Goal: Information Seeking & Learning: Learn about a topic

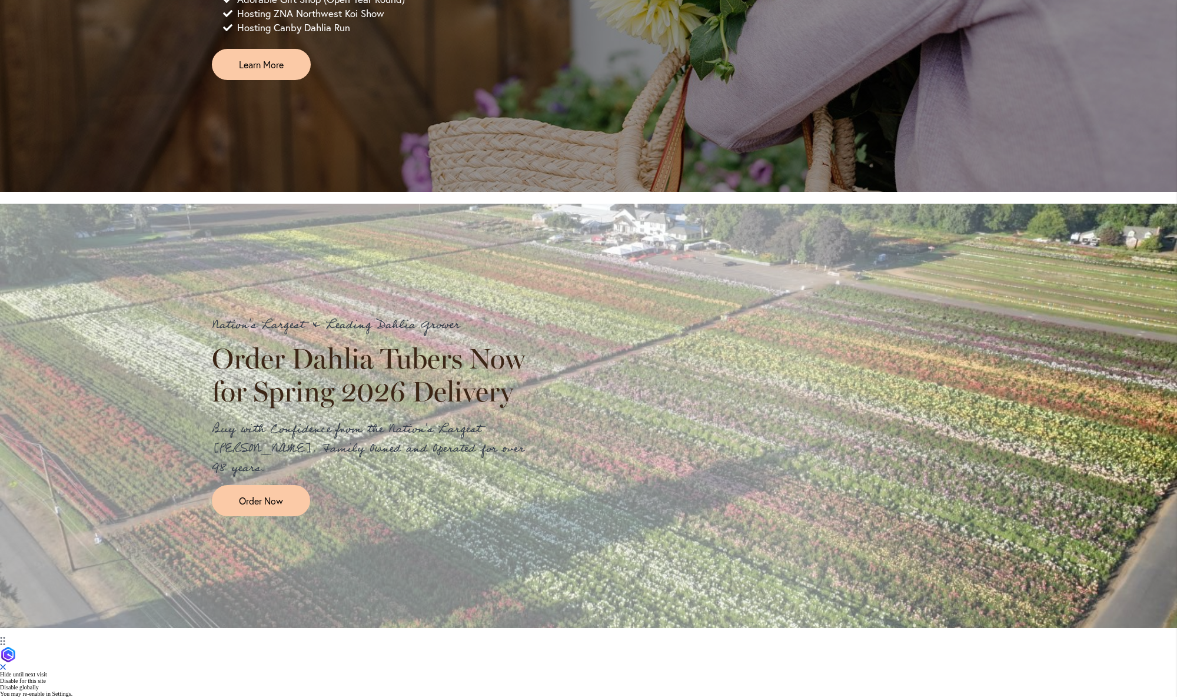
scroll to position [1143, 0]
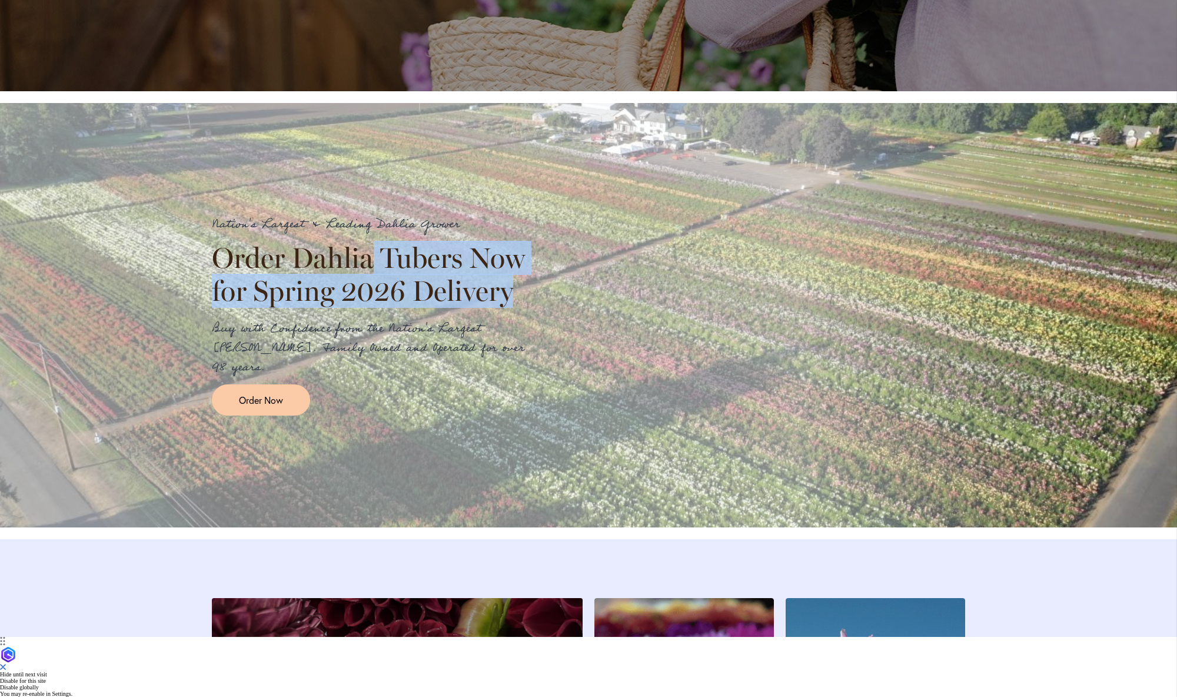
drag, startPoint x: 373, startPoint y: 353, endPoint x: 371, endPoint y: 401, distance: 47.7
click at [371, 401] on div "Nation's Largest & Leading Dahlia Grower Order Dahlia Tubers Now for Spring 202…" at bounding box center [374, 315] width 324 height 201
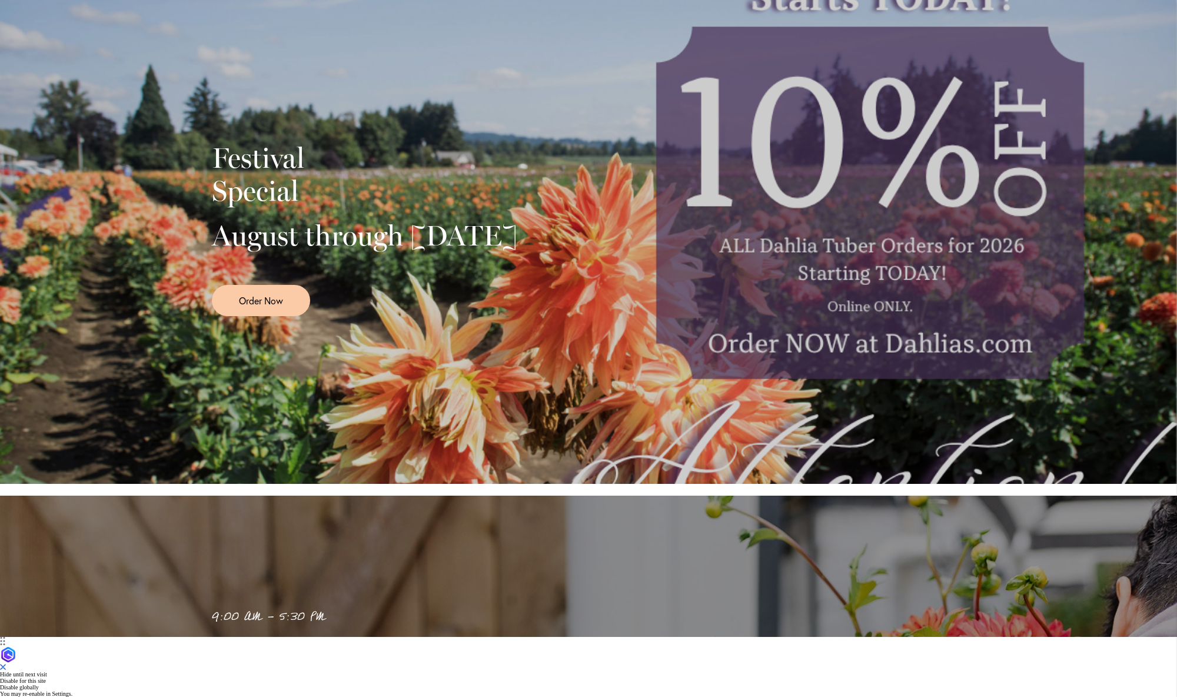
scroll to position [0, 0]
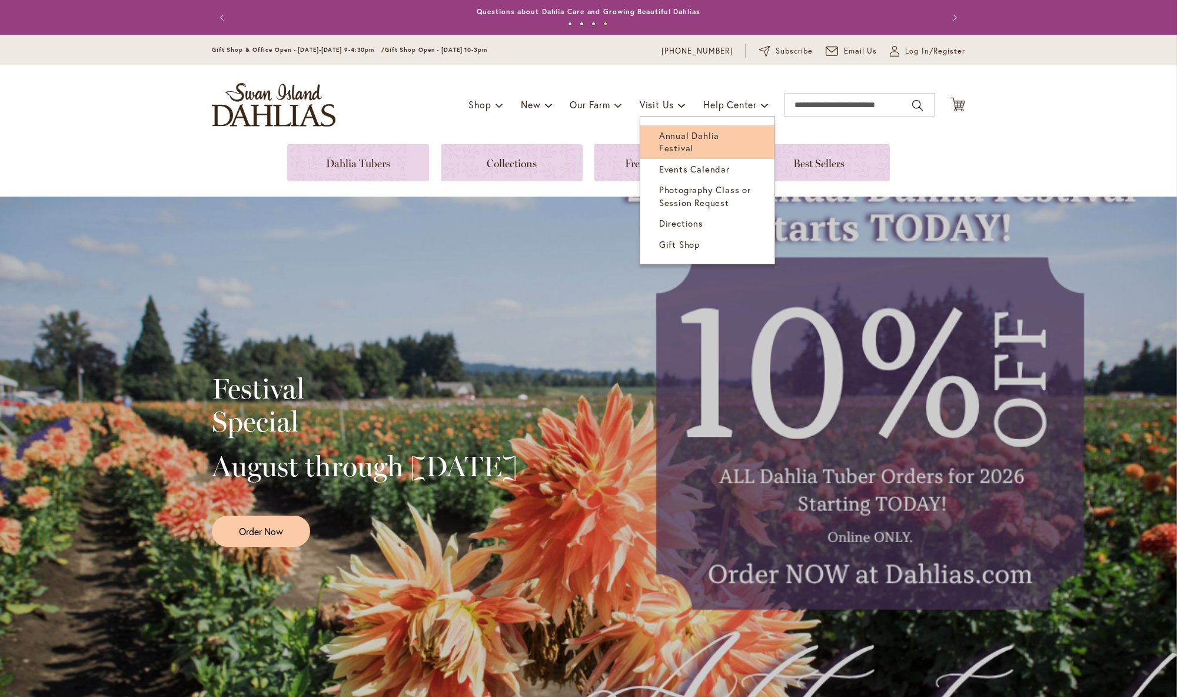
click at [668, 142] on span "Annual Dahlia Festival" at bounding box center [689, 141] width 60 height 24
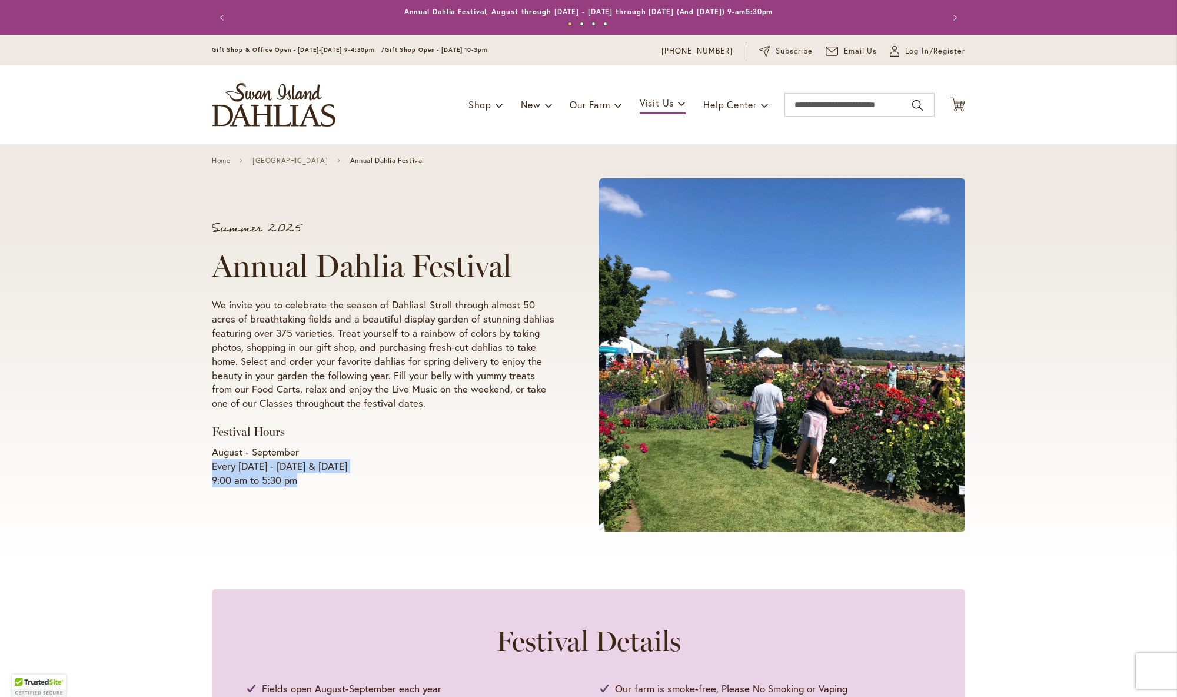
drag, startPoint x: 212, startPoint y: 465, endPoint x: 320, endPoint y: 489, distance: 110.2
click at [320, 489] on div "Summer 2025 Annual Dahlia Festival We invite you to celebrate the season of Dah…" at bounding box center [400, 355] width 377 height 287
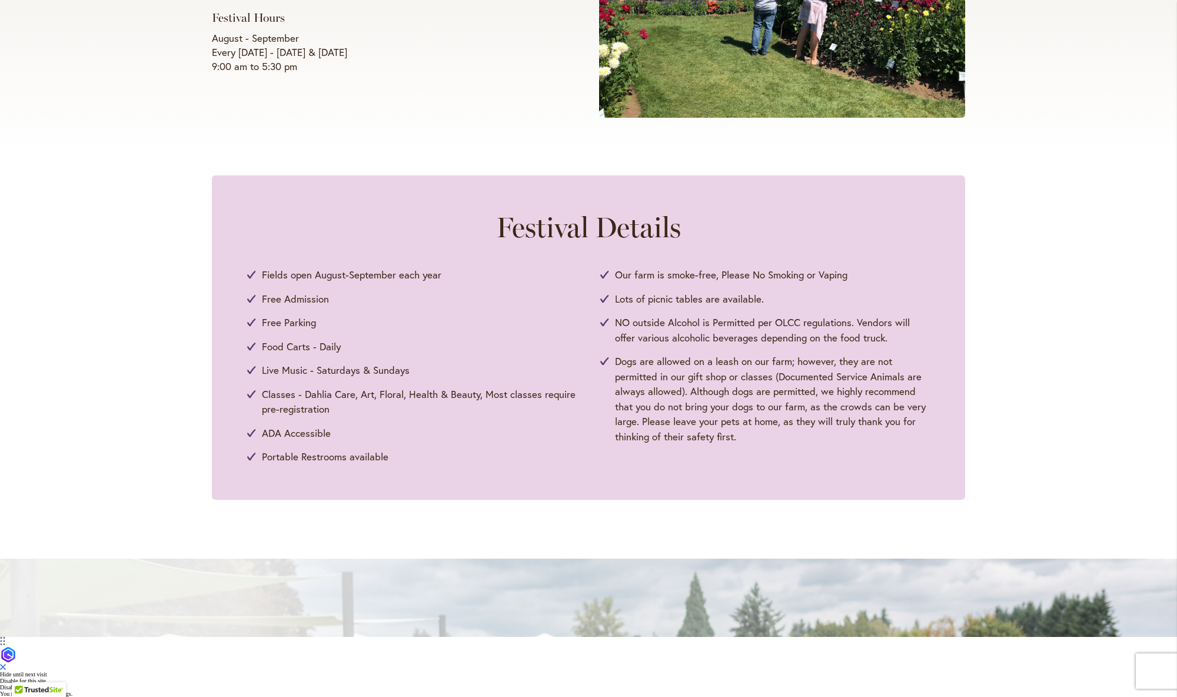
scroll to position [434, 0]
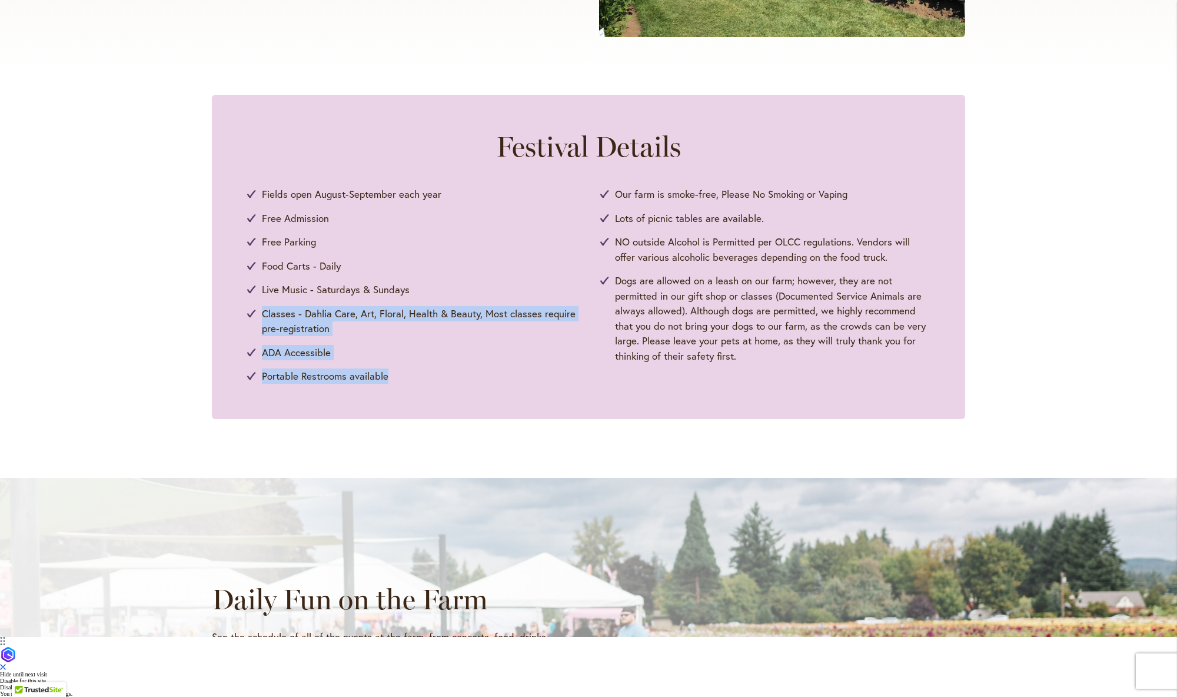
drag, startPoint x: 311, startPoint y: 364, endPoint x: 393, endPoint y: 453, distance: 120.3
click at [393, 419] on div "Festival Details Fields open August-September each year Free Admission Free Par…" at bounding box center [588, 257] width 753 height 324
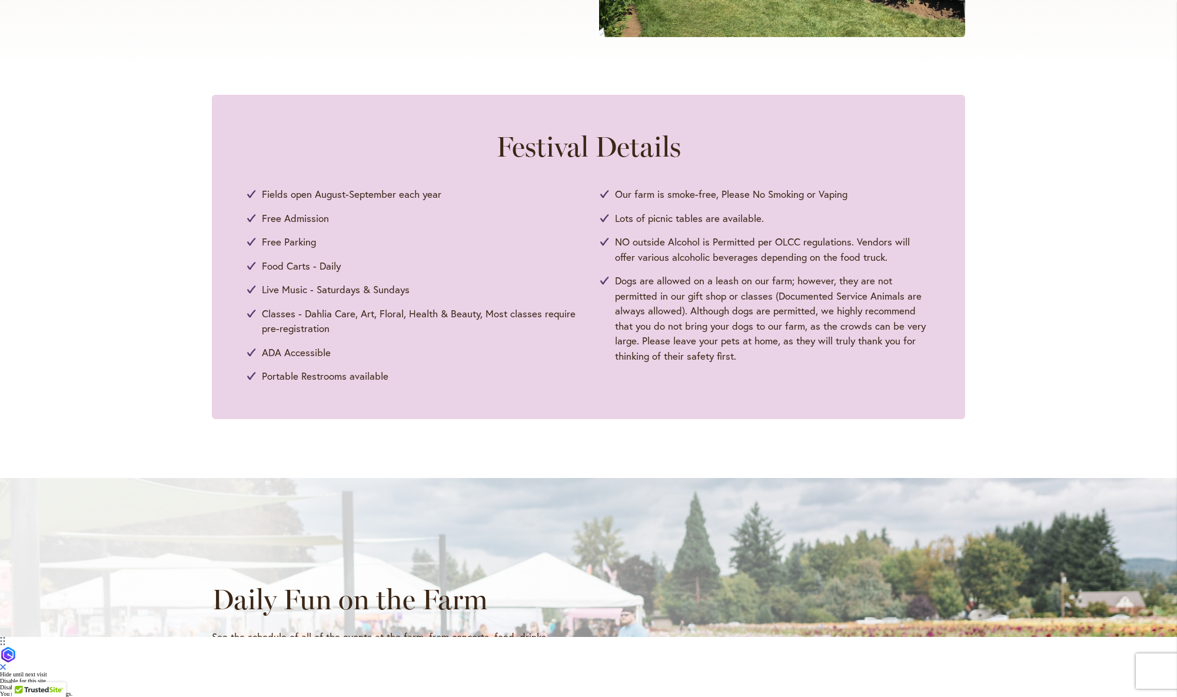
drag, startPoint x: 669, startPoint y: 251, endPoint x: 666, endPoint y: 407, distance: 155.4
click at [667, 384] on ul "Fields open August-September each year Free Admission Free Parking Food Carts -…" at bounding box center [588, 285] width 683 height 197
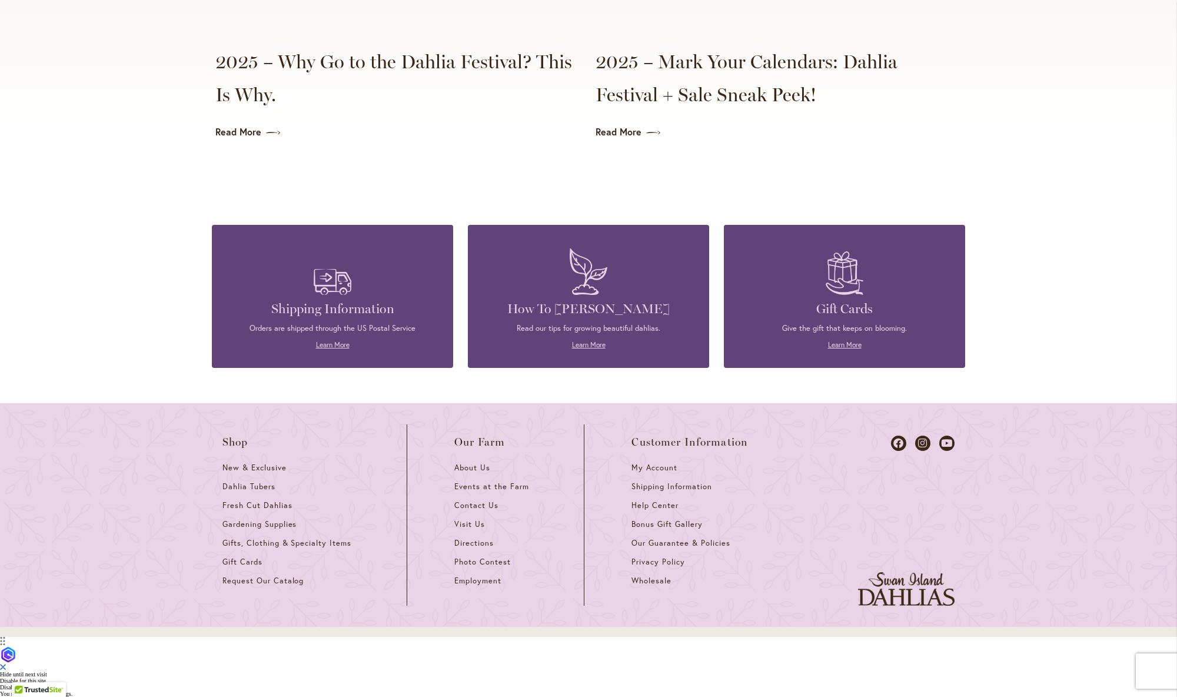
scroll to position [2998, 0]
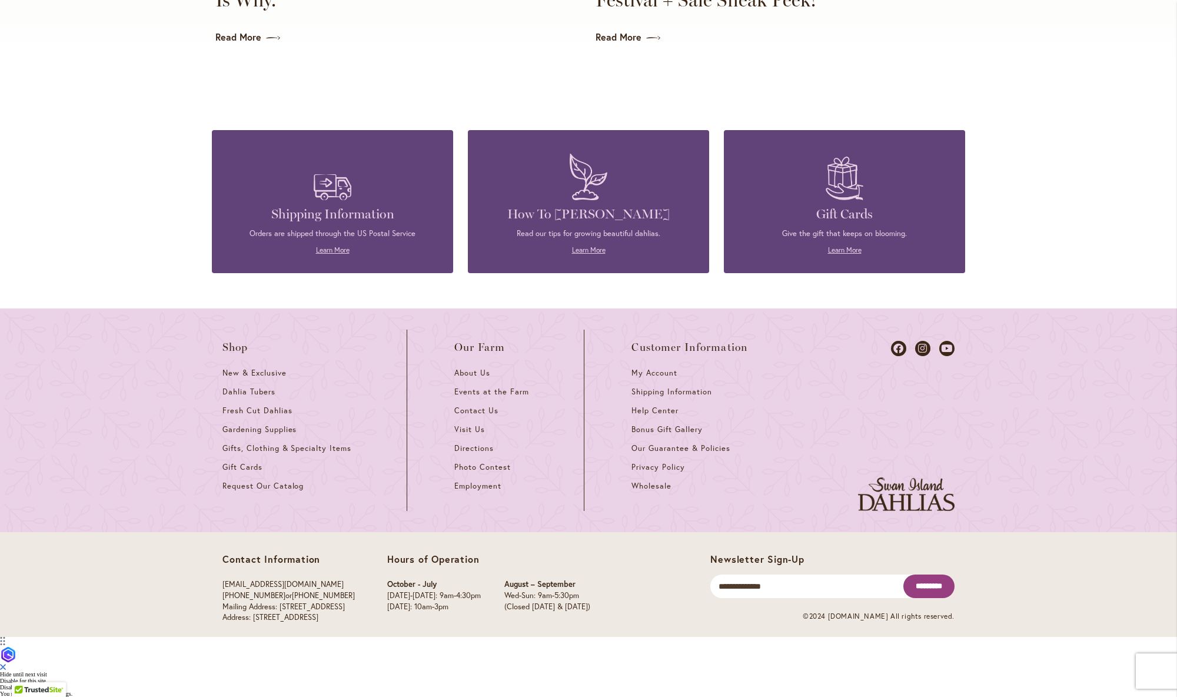
drag, startPoint x: 381, startPoint y: 653, endPoint x: 268, endPoint y: 651, distance: 112.4
click at [268, 629] on div "Contact Information info@dahlias.com (503) 266-7711 or 1-800-410-6540 Mailing A…" at bounding box center [466, 590] width 488 height 75
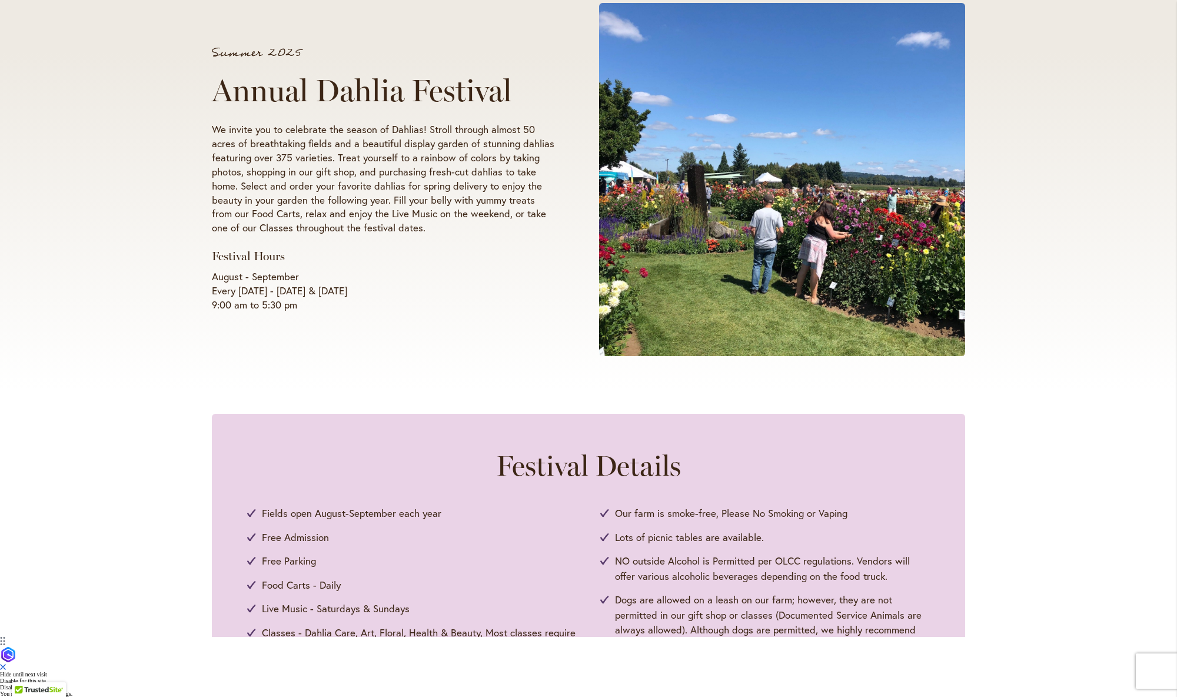
scroll to position [0, 0]
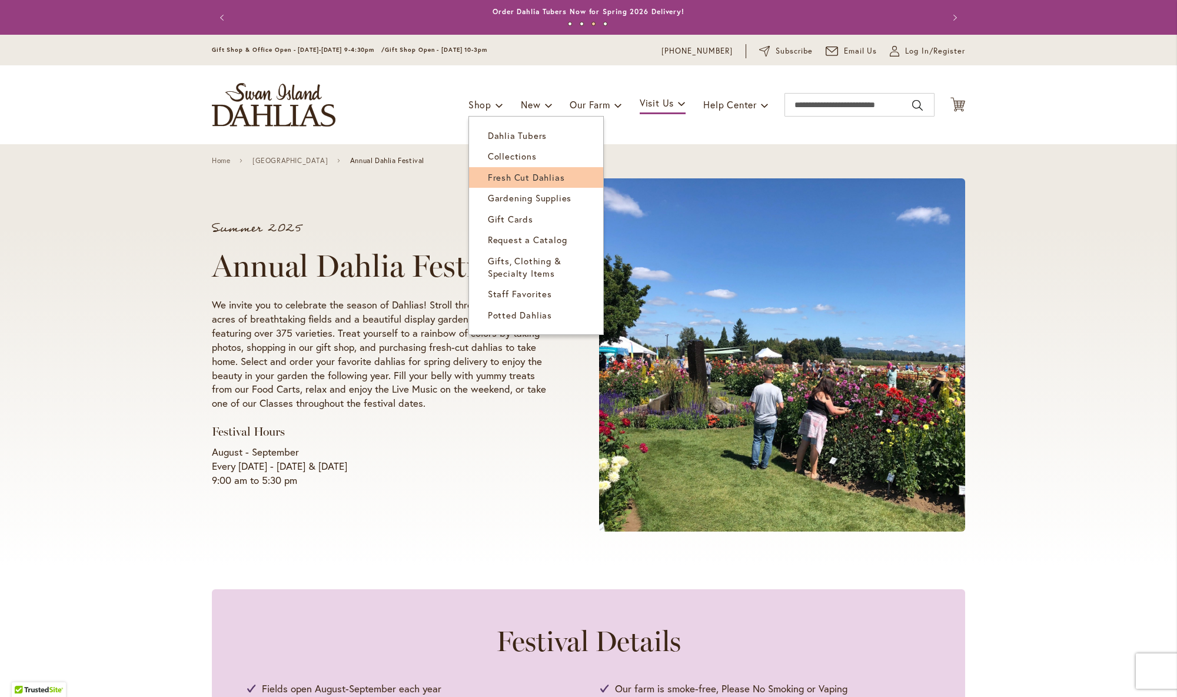
click at [544, 178] on span "Fresh Cut Dahlias" at bounding box center [526, 177] width 77 height 12
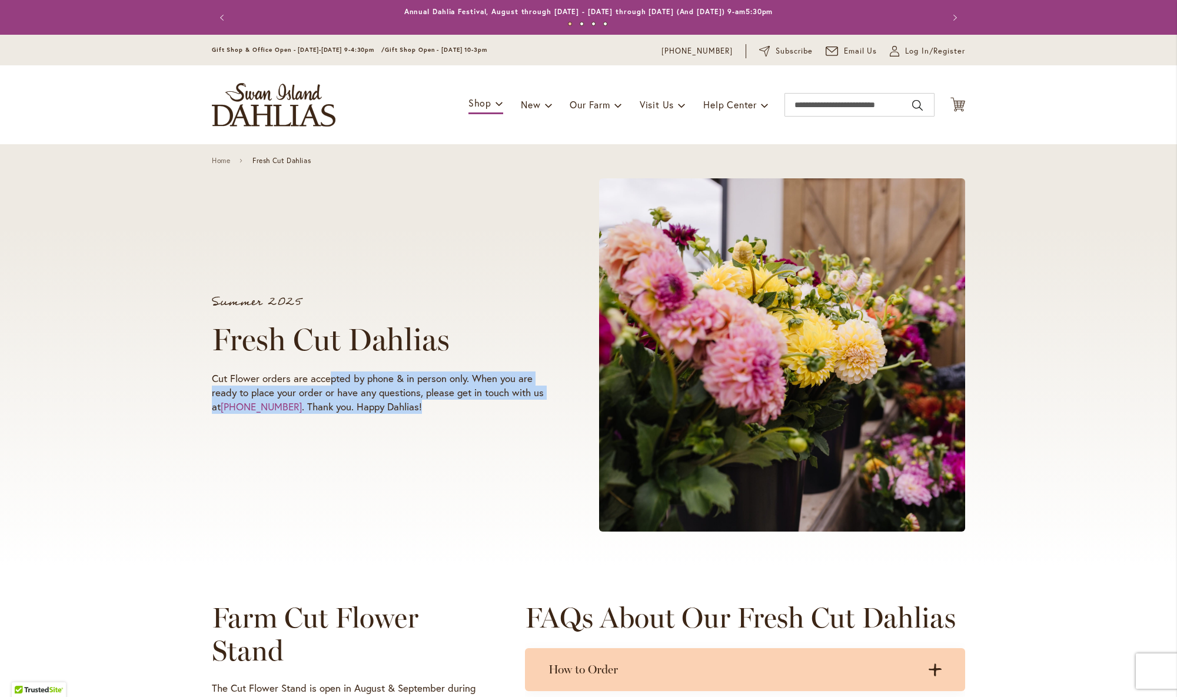
drag, startPoint x: 329, startPoint y: 374, endPoint x: 325, endPoint y: 430, distance: 56.1
click at [325, 431] on div "Summer 2025 Fresh Cut Dahlias Cut Flower orders are accepted by phone & in pers…" at bounding box center [588, 355] width 753 height 374
click at [311, 448] on div "Summer 2025 Fresh Cut Dahlias Cut Flower orders are accepted by phone & in pers…" at bounding box center [588, 355] width 753 height 374
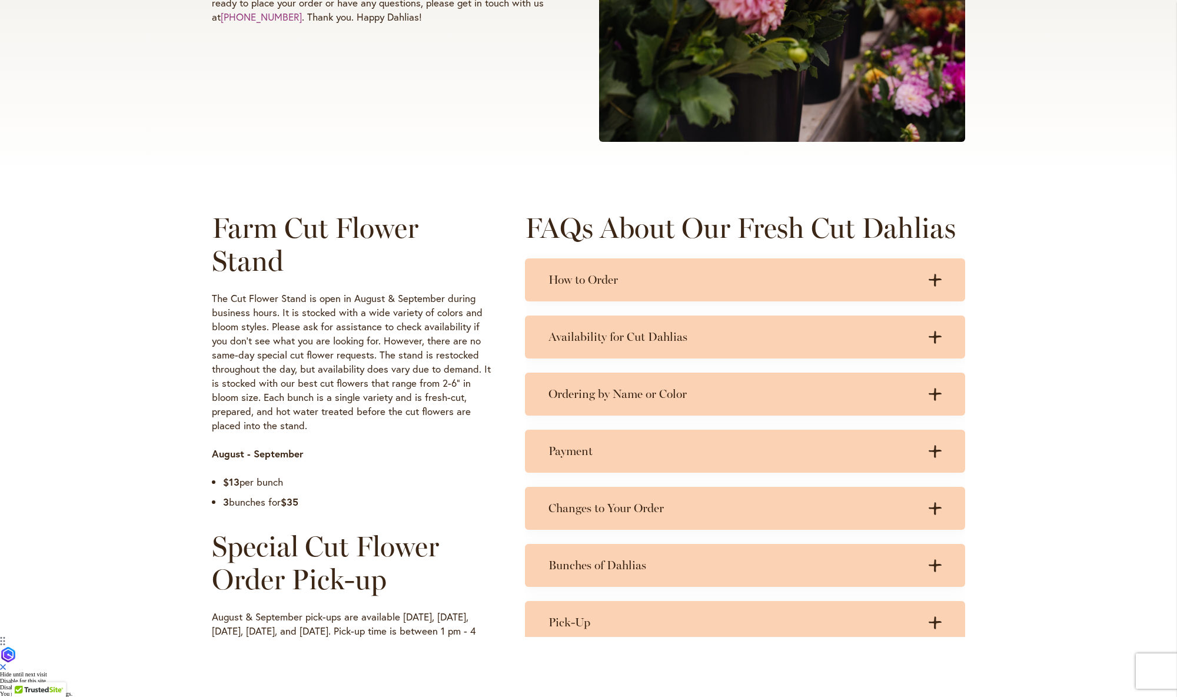
scroll to position [361, 0]
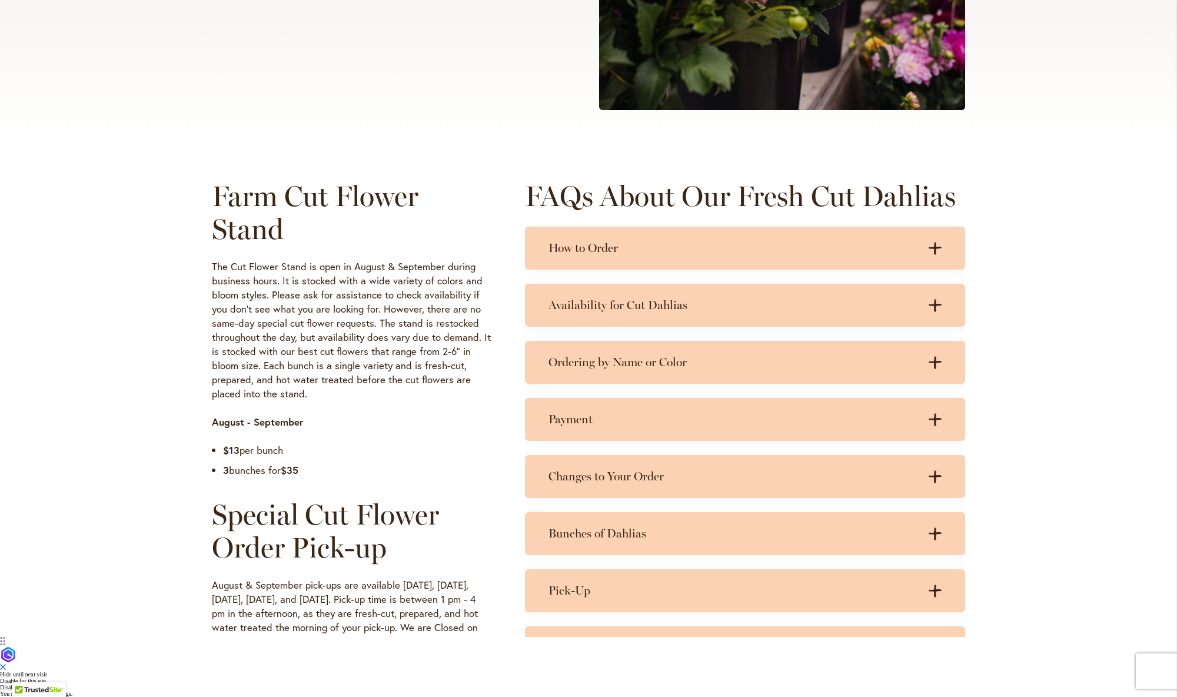
drag, startPoint x: 288, startPoint y: 510, endPoint x: 205, endPoint y: 512, distance: 83.0
click at [206, 512] on div "Farm Cut Flower Stand The Cut Flower Stand is open in August & September during…" at bounding box center [588, 522] width 1177 height 757
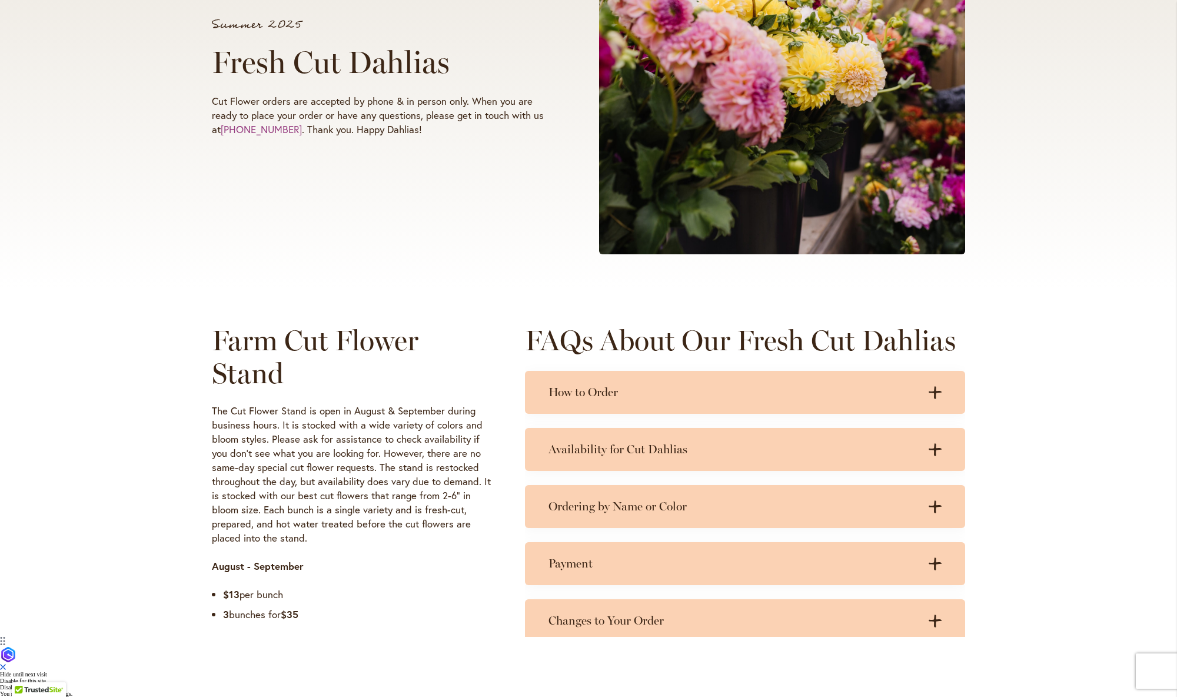
scroll to position [0, 0]
